Goal: Task Accomplishment & Management: Manage account settings

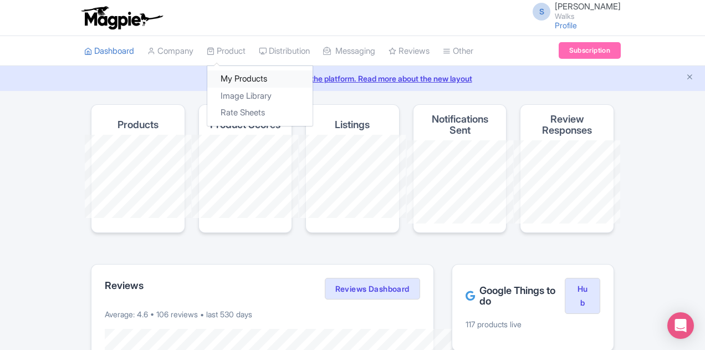
click at [207, 77] on link "My Products" at bounding box center [259, 78] width 105 height 17
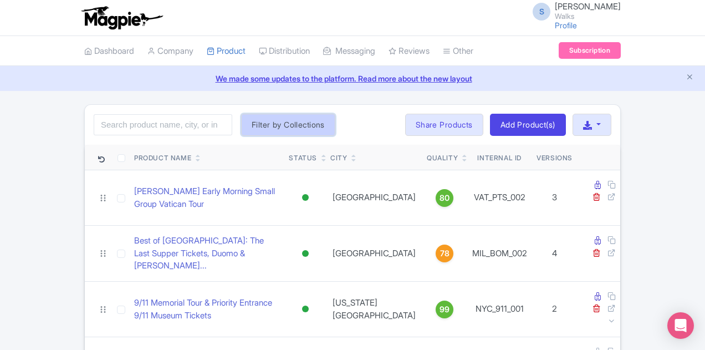
click at [242, 128] on button "Filter by Collections" at bounding box center [288, 125] width 94 height 22
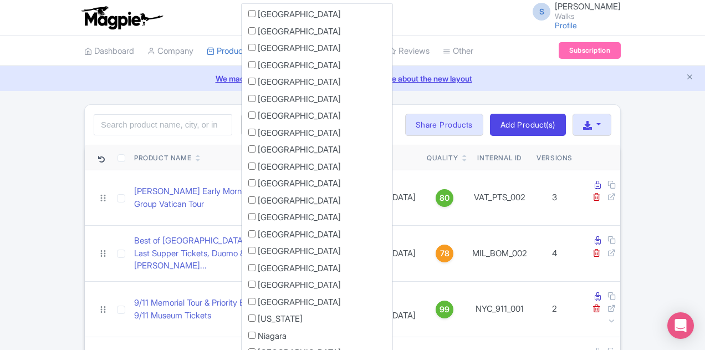
click at [258, 135] on label "[GEOGRAPHIC_DATA]" at bounding box center [299, 133] width 83 height 13
click at [248, 135] on input "[GEOGRAPHIC_DATA]" at bounding box center [251, 132] width 7 height 7
checkbox input "true"
click at [279, 129] on div "Search Filter by Collections Amsterdam Athens Barcelona Bologna Bordeaux Boston…" at bounding box center [353, 125] width 536 height 40
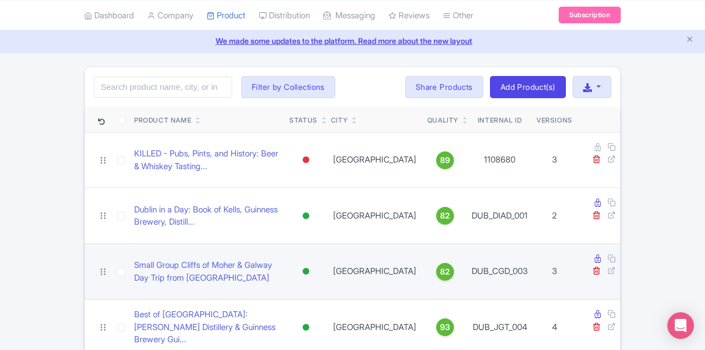
scroll to position [55, 0]
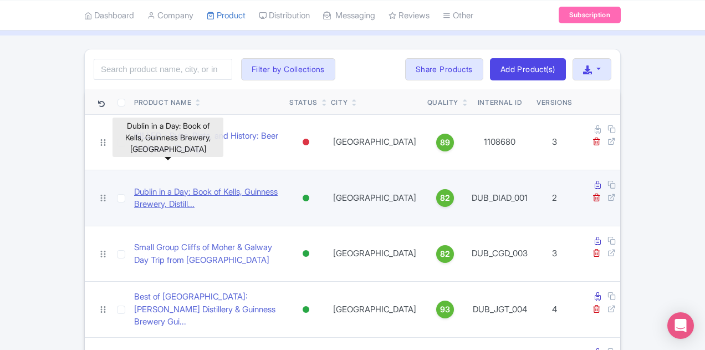
click at [224, 186] on link "Dublin in a Day: Book of Kells, Guinness Brewery, Distill..." at bounding box center [207, 198] width 146 height 25
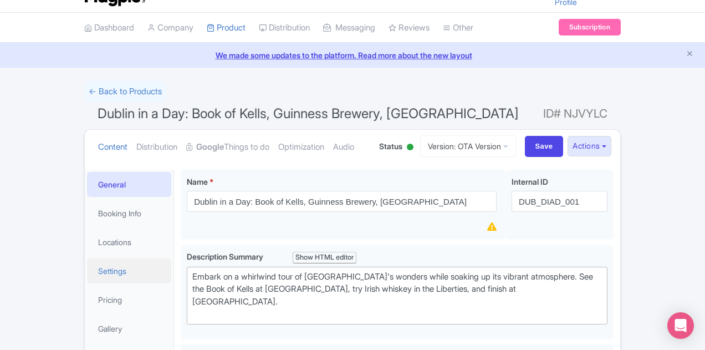
scroll to position [111, 0]
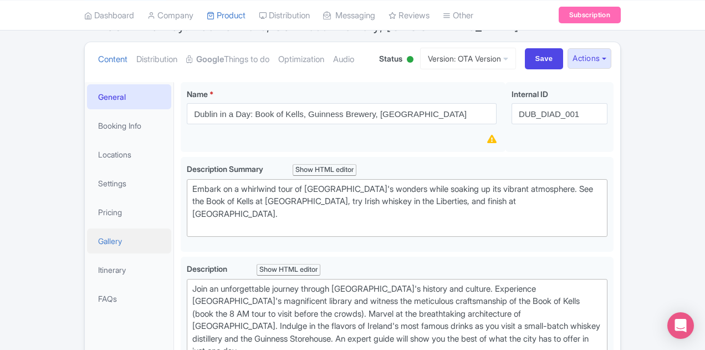
click at [87, 242] on link "Gallery" at bounding box center [129, 240] width 84 height 25
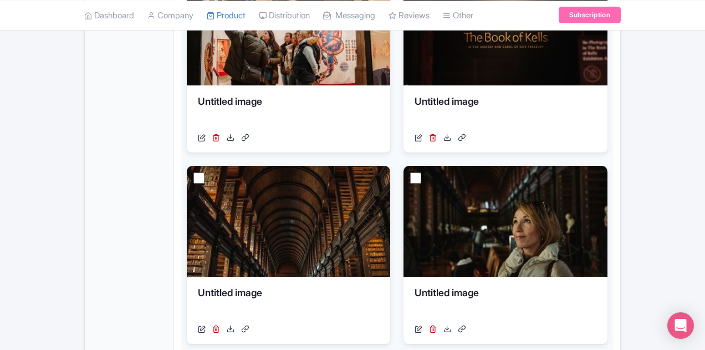
scroll to position [721, 0]
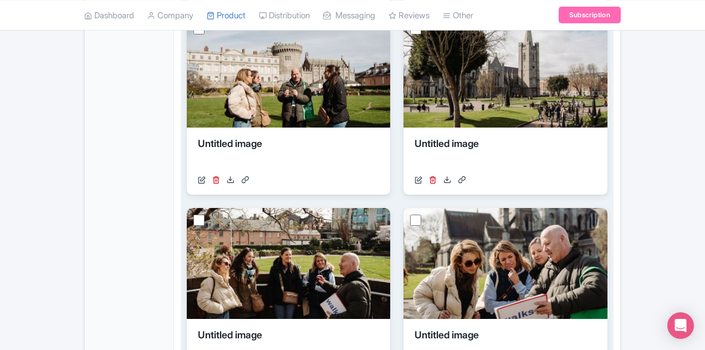
scroll to position [741, 0]
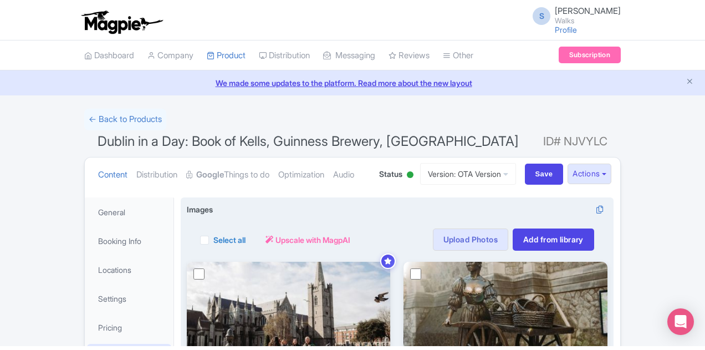
scroll to position [0, 0]
